Goal: Task Accomplishment & Management: Use online tool/utility

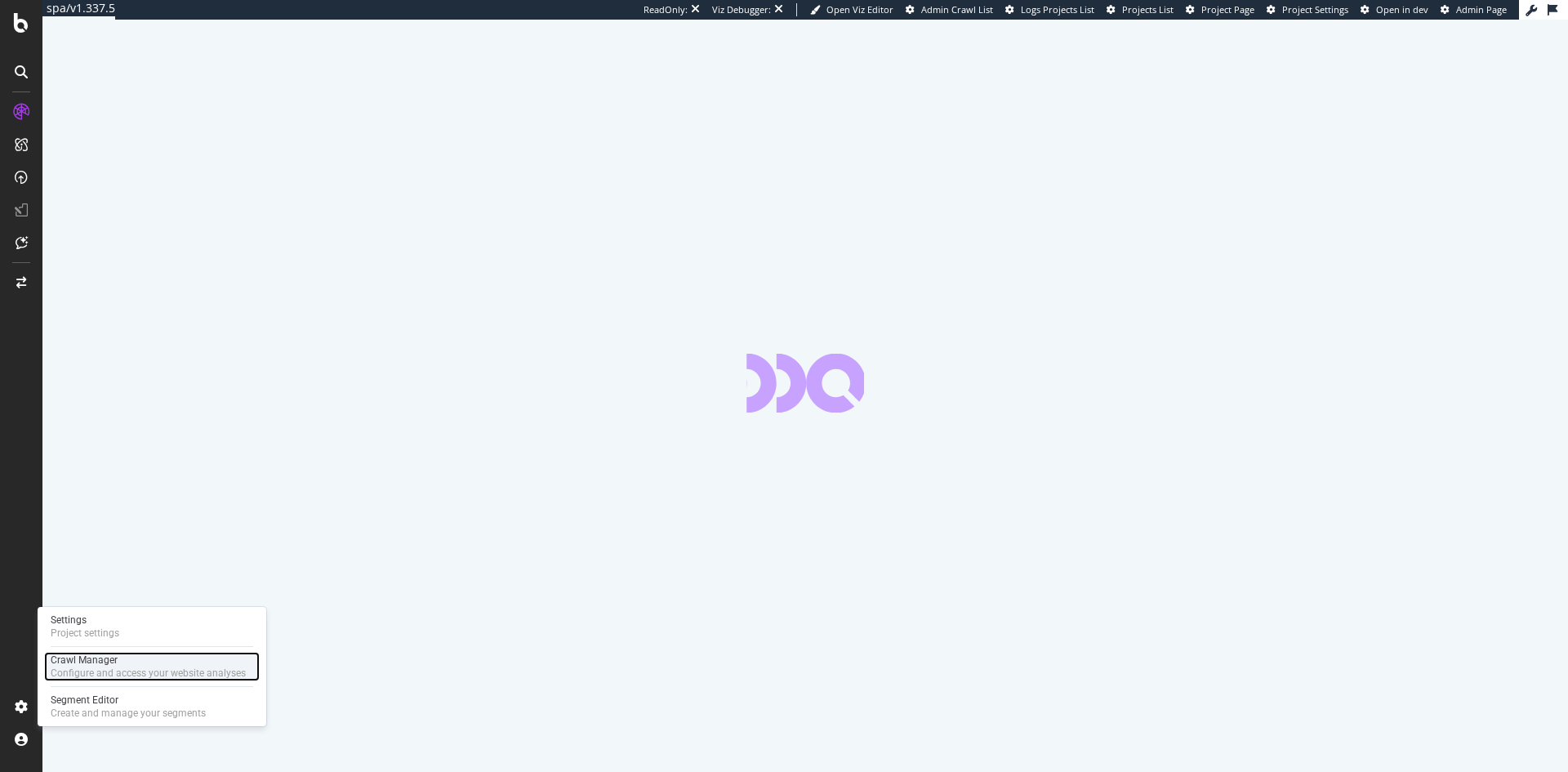
click at [111, 668] on div "Configure and access your website analyses" at bounding box center [148, 673] width 196 height 13
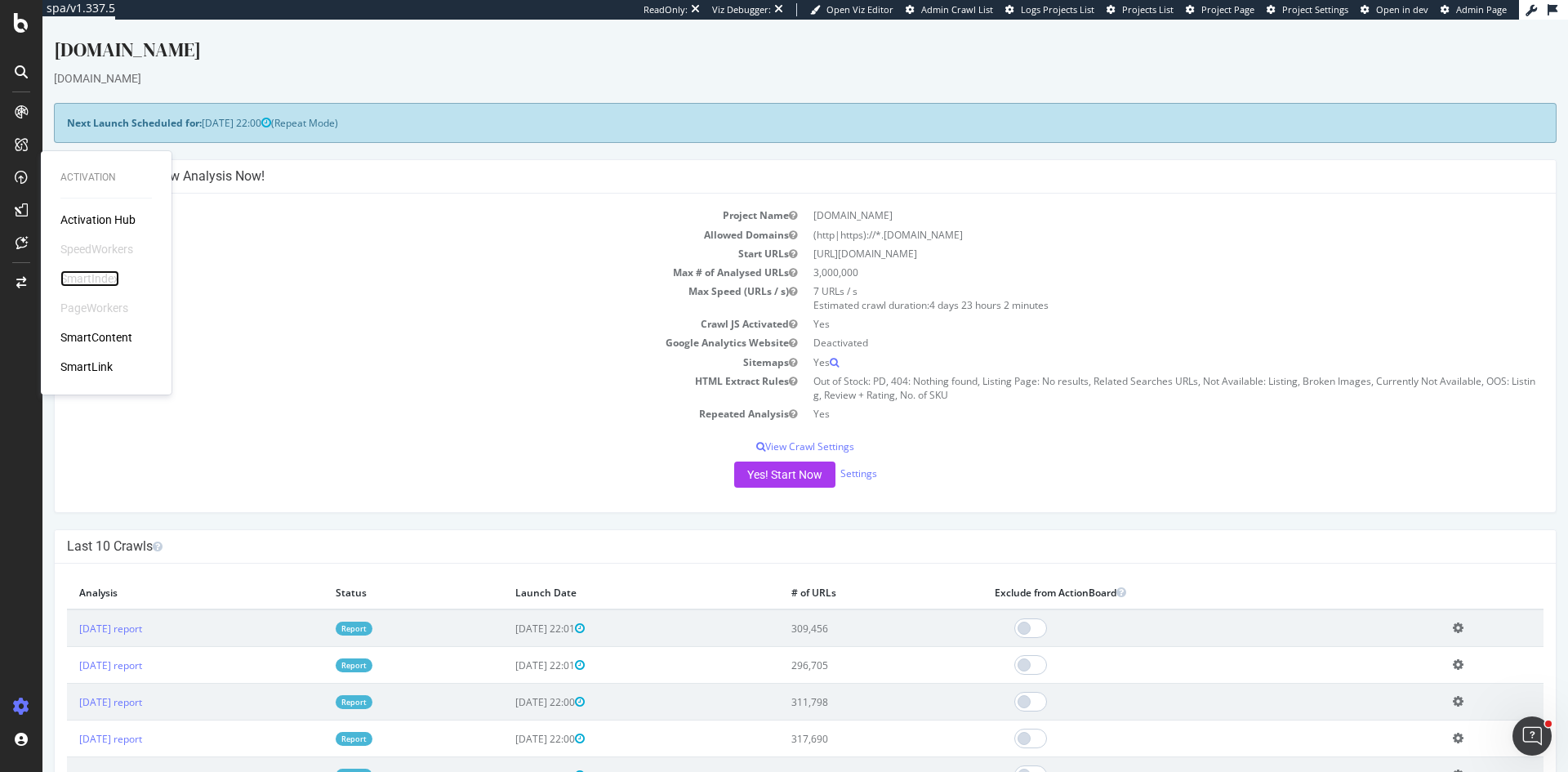
click at [87, 278] on div "SmartIndex" at bounding box center [89, 278] width 59 height 17
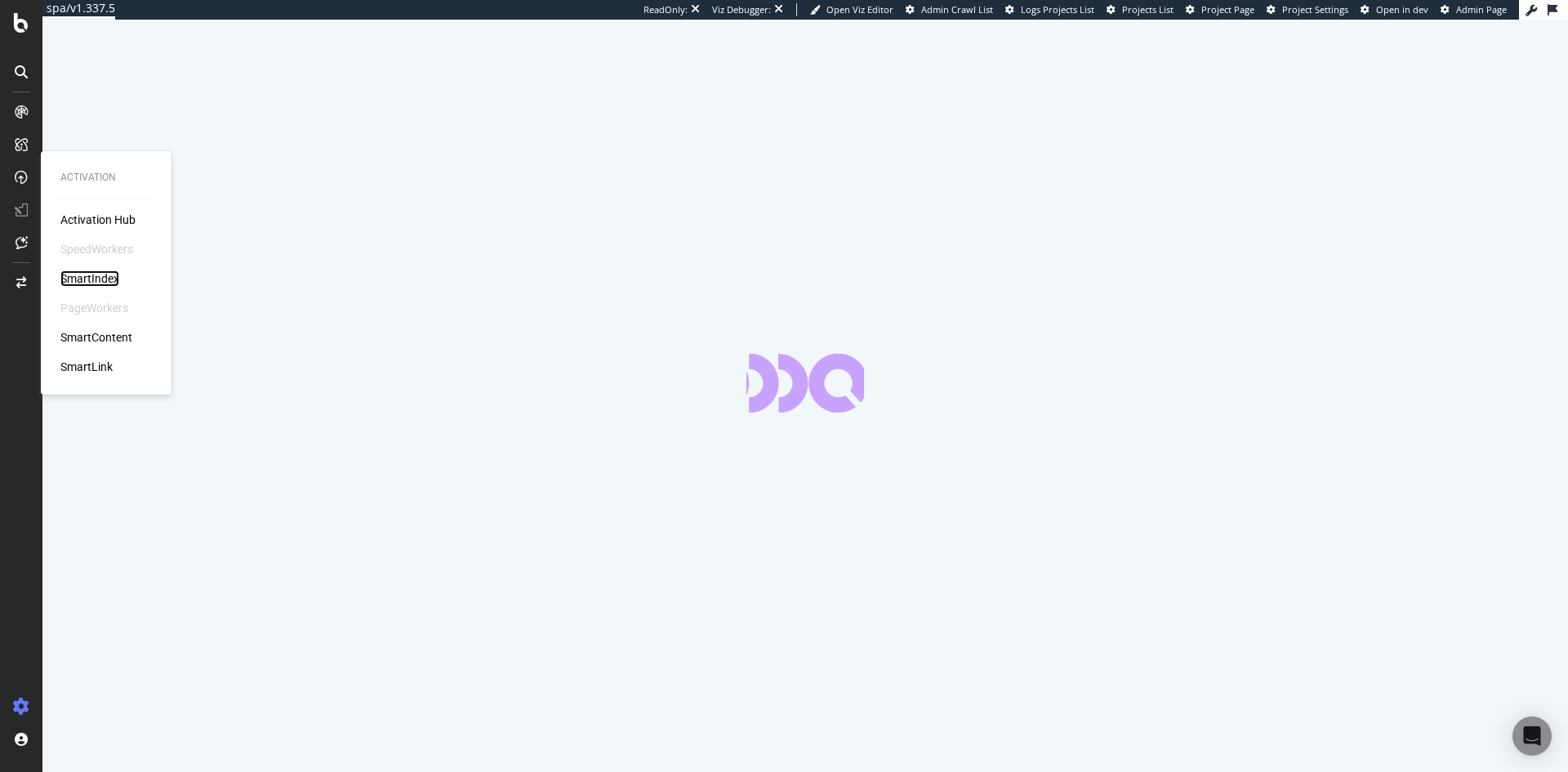
drag, startPoint x: 101, startPoint y: 282, endPoint x: 395, endPoint y: 393, distance: 314.3
click at [101, 282] on div "SmartIndex" at bounding box center [89, 278] width 59 height 17
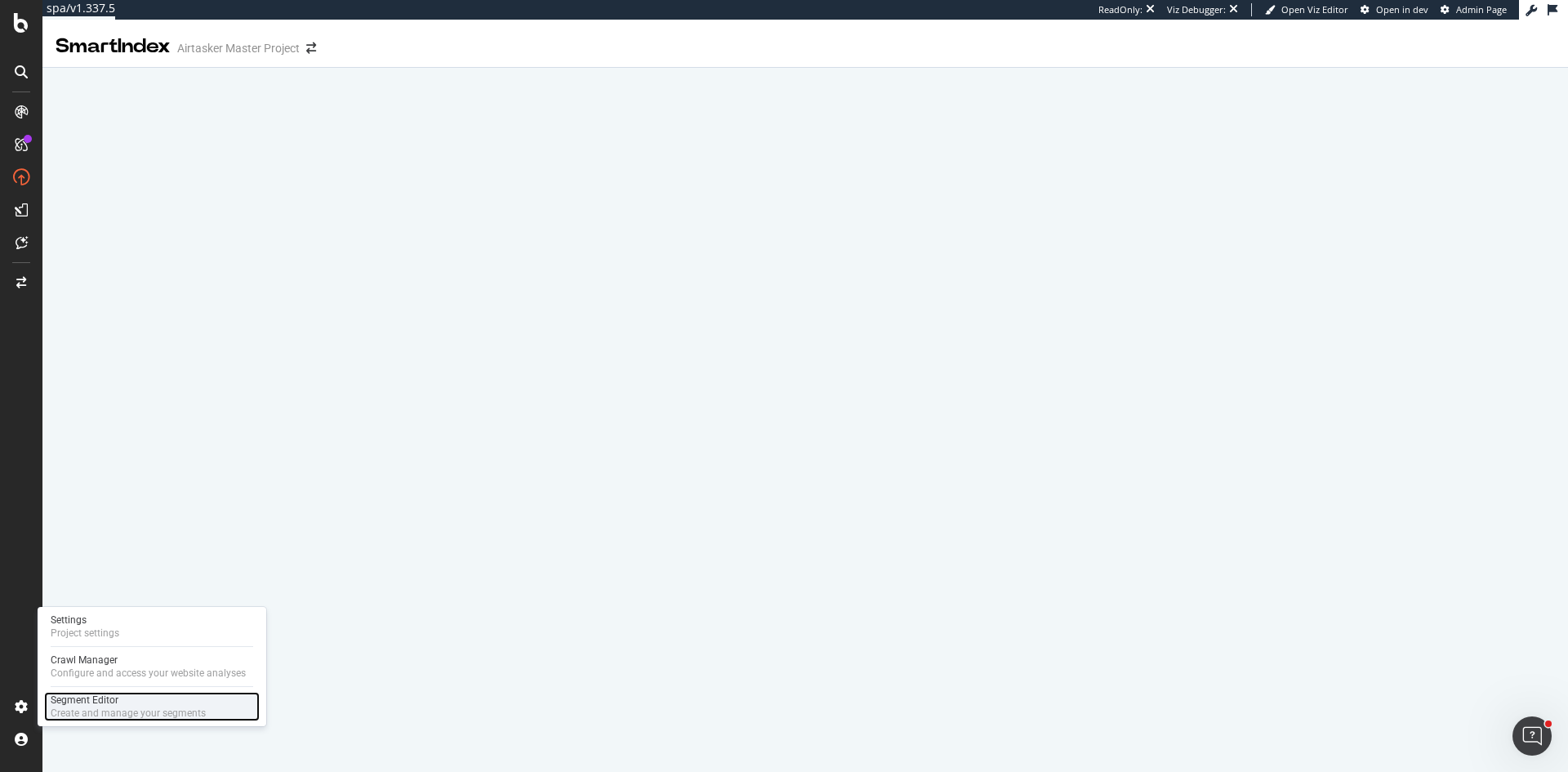
click at [138, 714] on div "Create and manage your segments" at bounding box center [128, 713] width 155 height 13
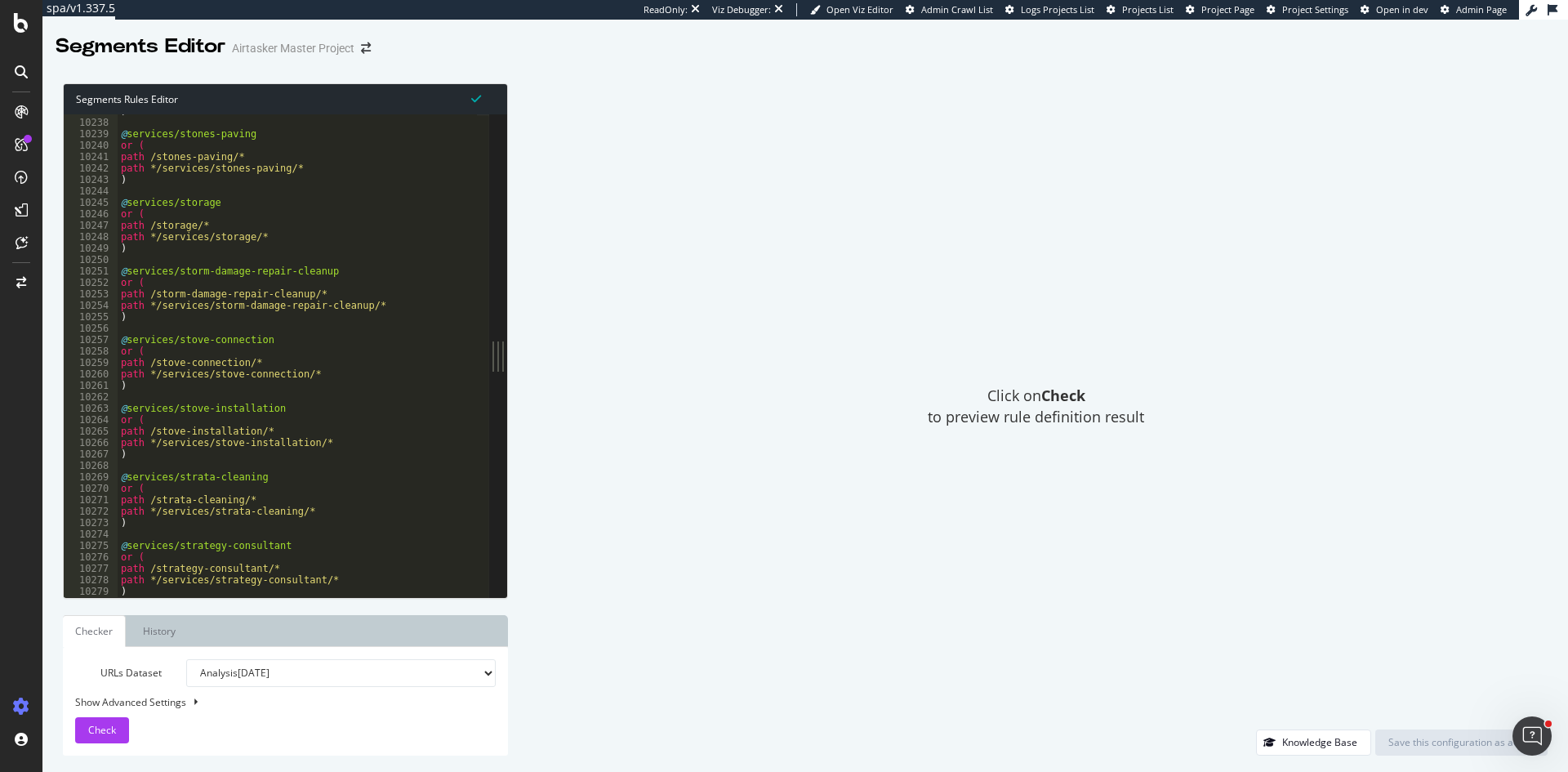
scroll to position [26294, 0]
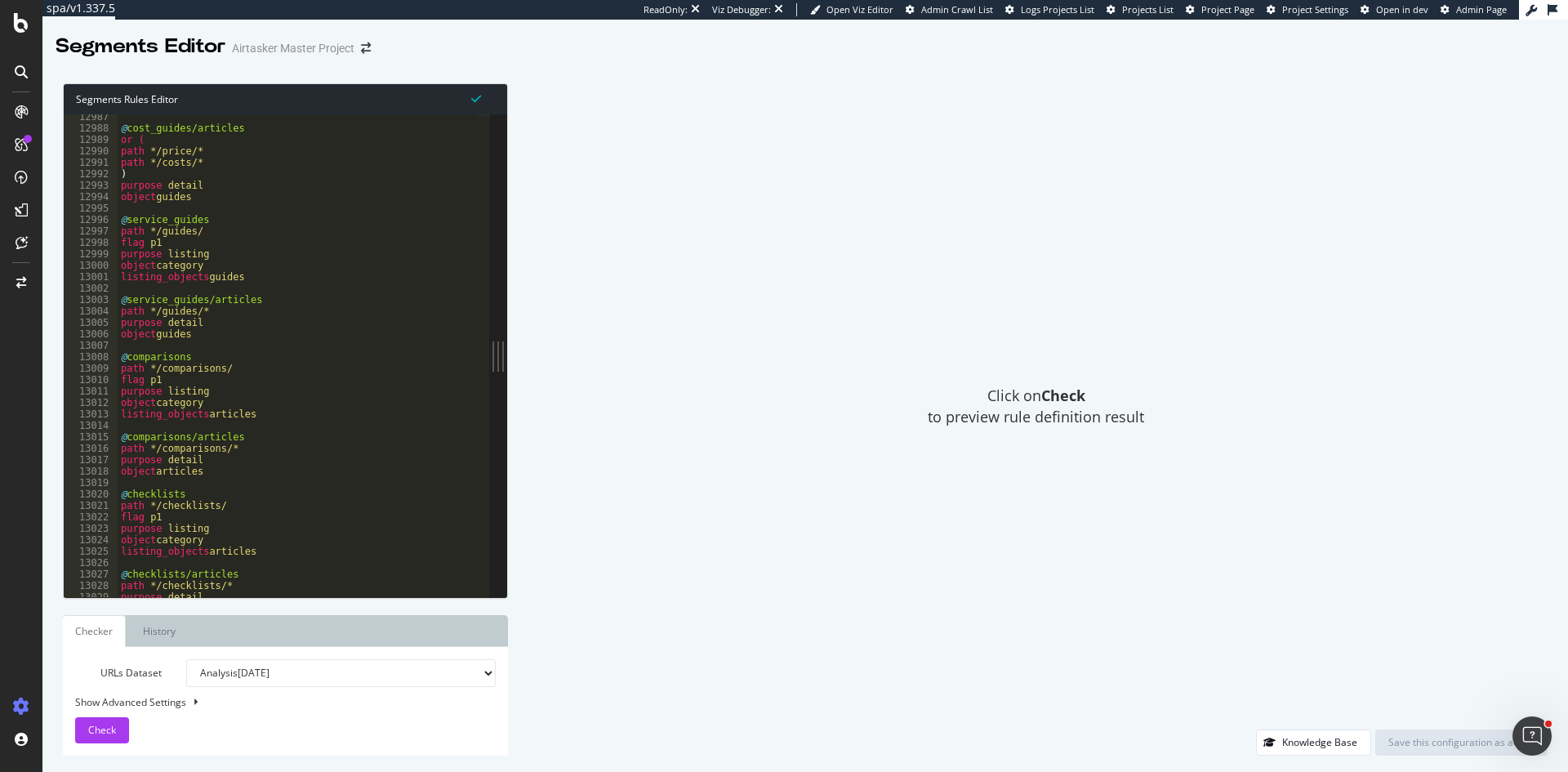
click at [1212, 177] on div "Click on Check to preview rule definition result" at bounding box center [1035, 406] width 1023 height 646
click at [142, 621] on div "Settings Project settings" at bounding box center [152, 627] width 216 height 30
